Goal: Information Seeking & Learning: Learn about a topic

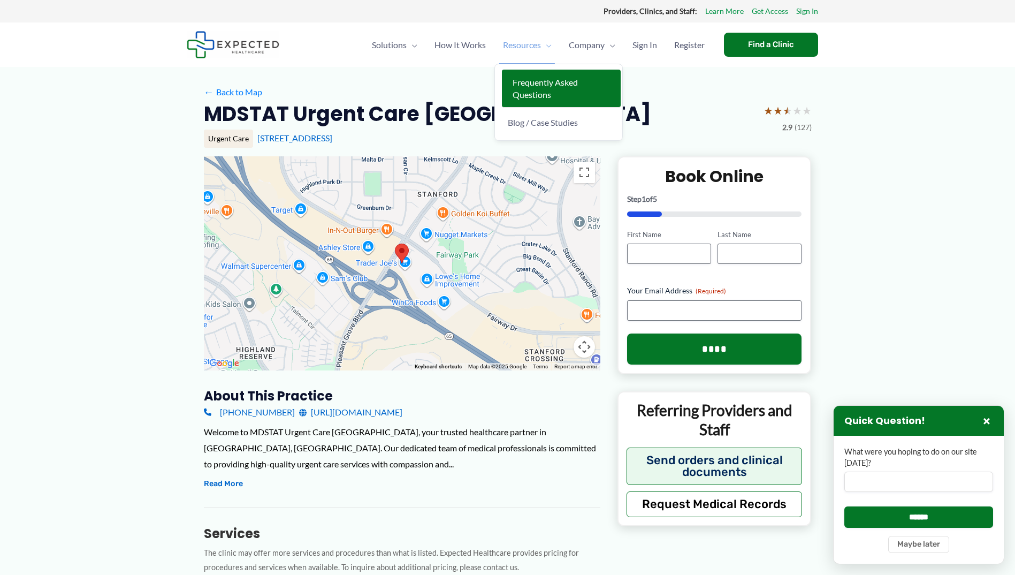
click at [534, 86] on span "Frequently Asked Questions" at bounding box center [544, 88] width 65 height 22
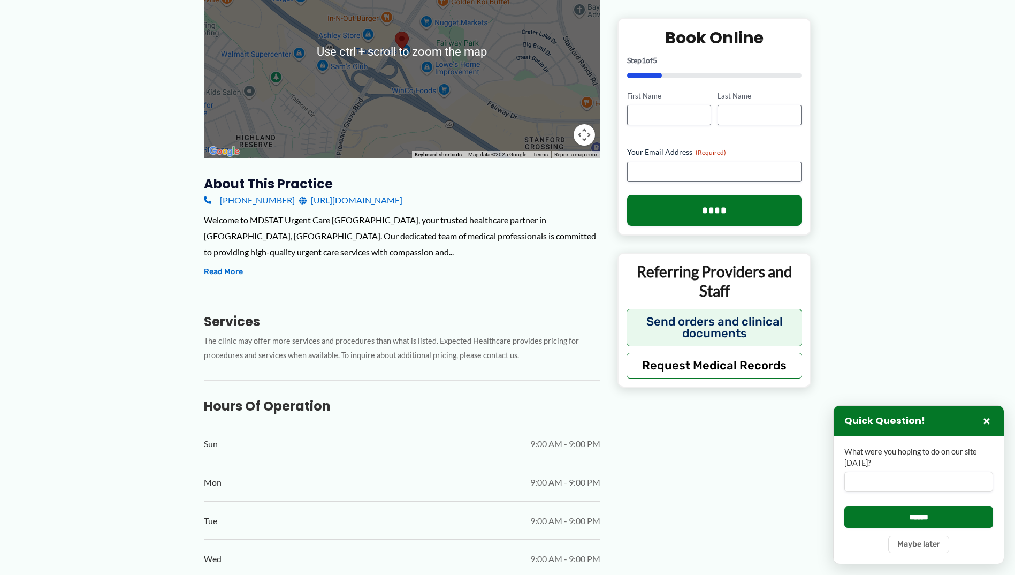
scroll to position [214, 0]
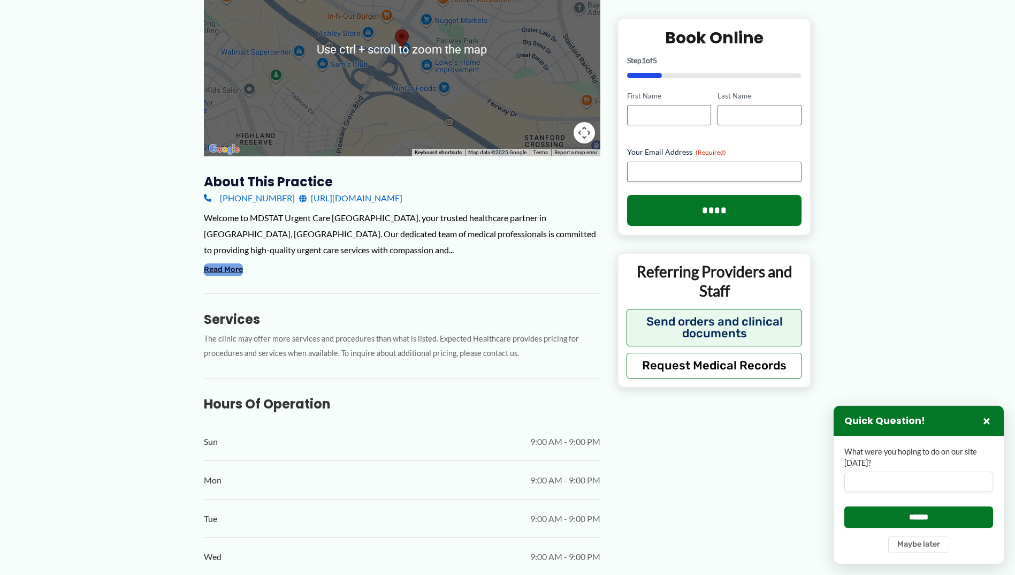
click at [220, 272] on button "Read More" at bounding box center [223, 269] width 39 height 13
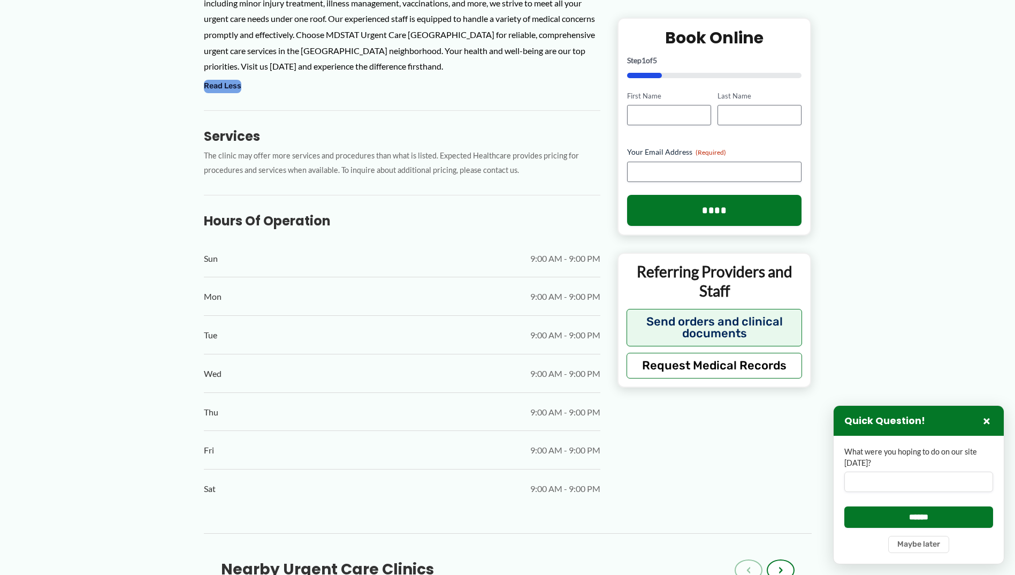
scroll to position [481, 0]
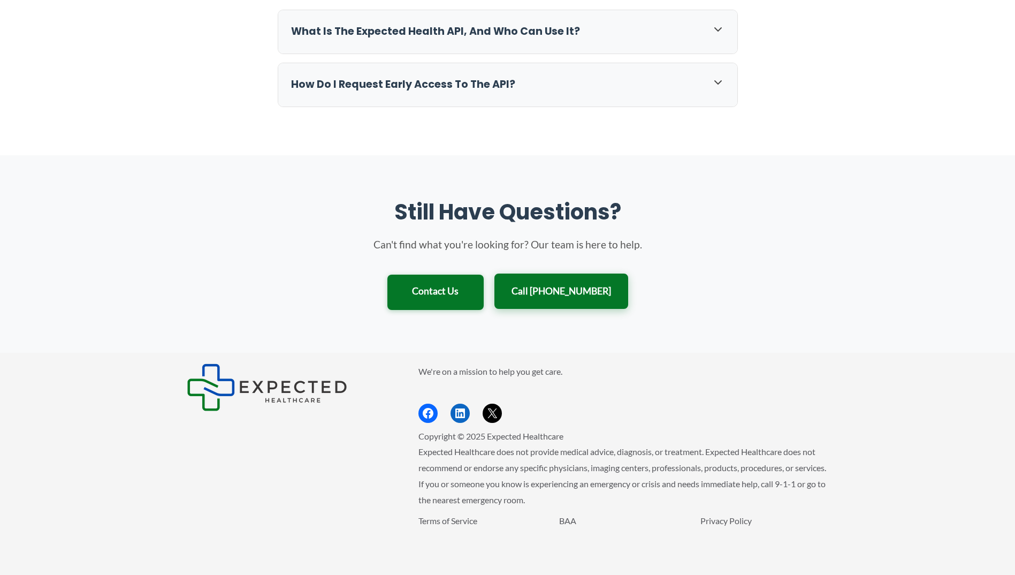
scroll to position [1078, 0]
